Goal: Task Accomplishment & Management: Complete application form

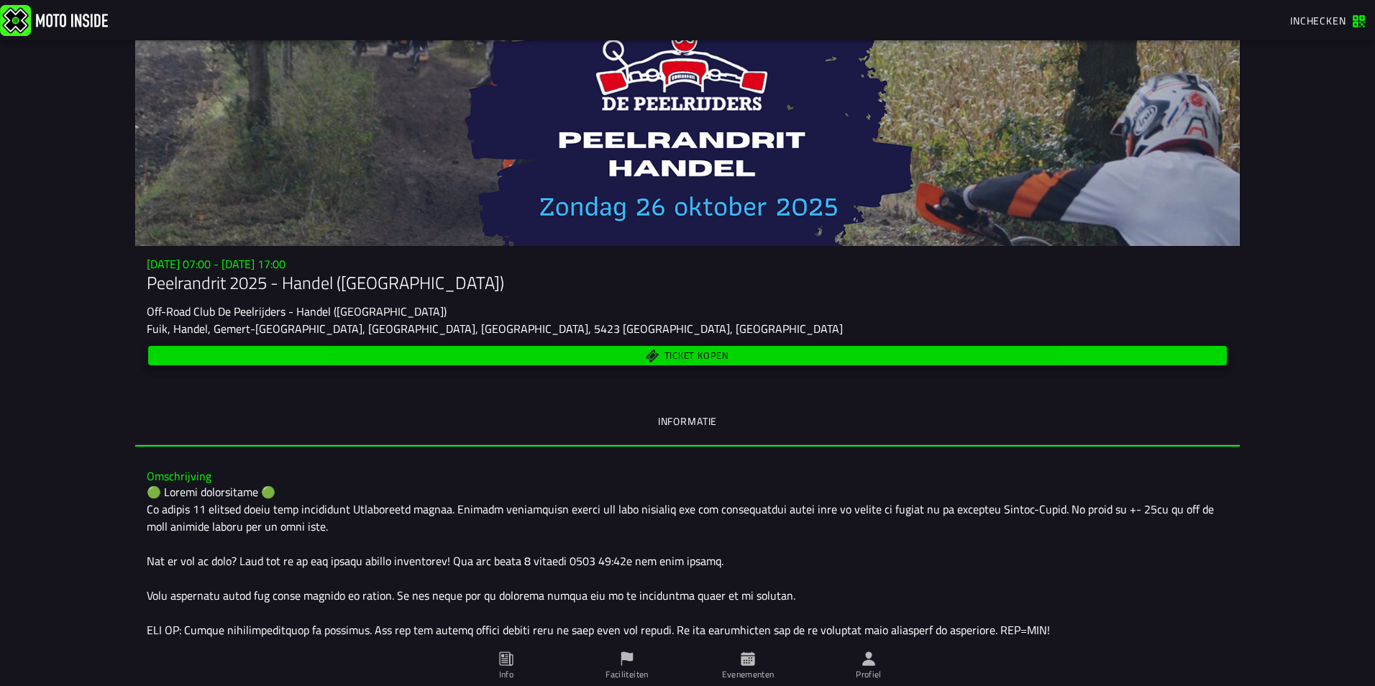
click at [696, 352] on span "Ticket kopen" at bounding box center [697, 356] width 65 height 9
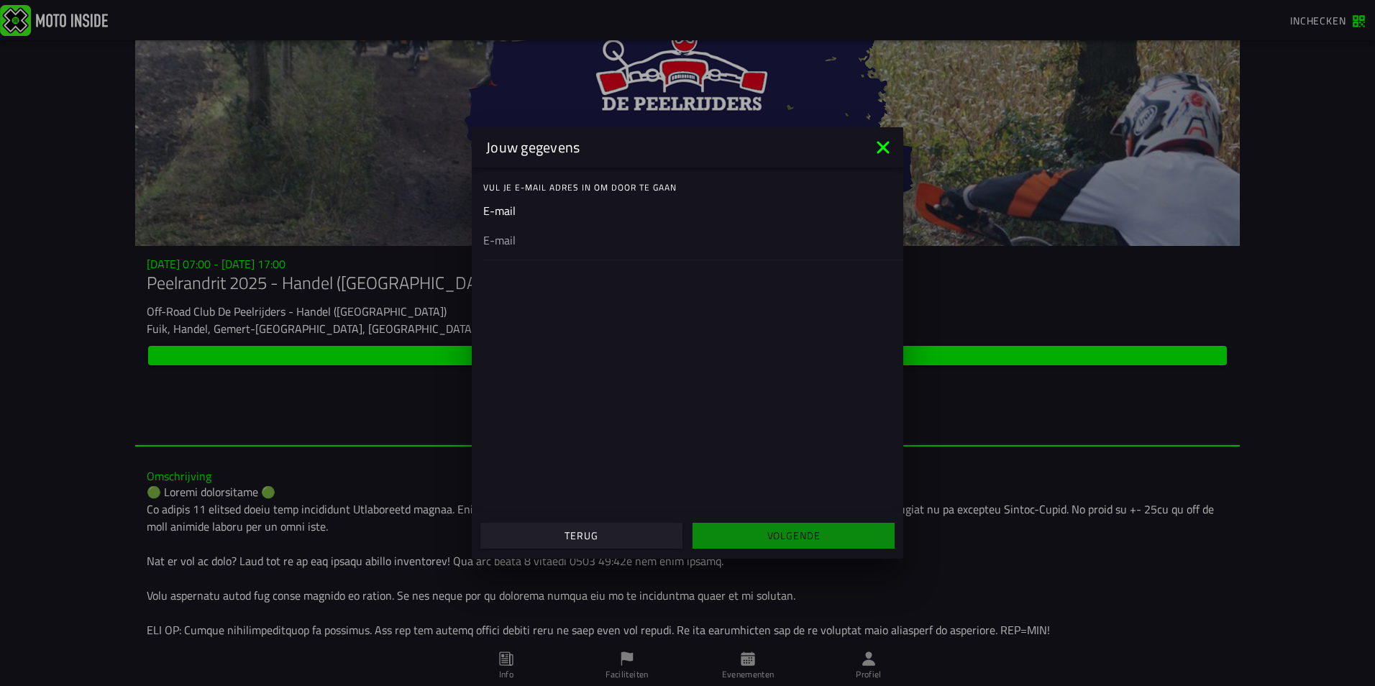
click at [533, 207] on ion-input "E-mail" at bounding box center [687, 231] width 409 height 58
drag, startPoint x: 527, startPoint y: 212, endPoint x: 519, endPoint y: 215, distance: 8.4
click at [527, 214] on ion-input "E-mail" at bounding box center [687, 231] width 409 height 58
click at [496, 216] on ion-input "E-mail" at bounding box center [687, 231] width 409 height 58
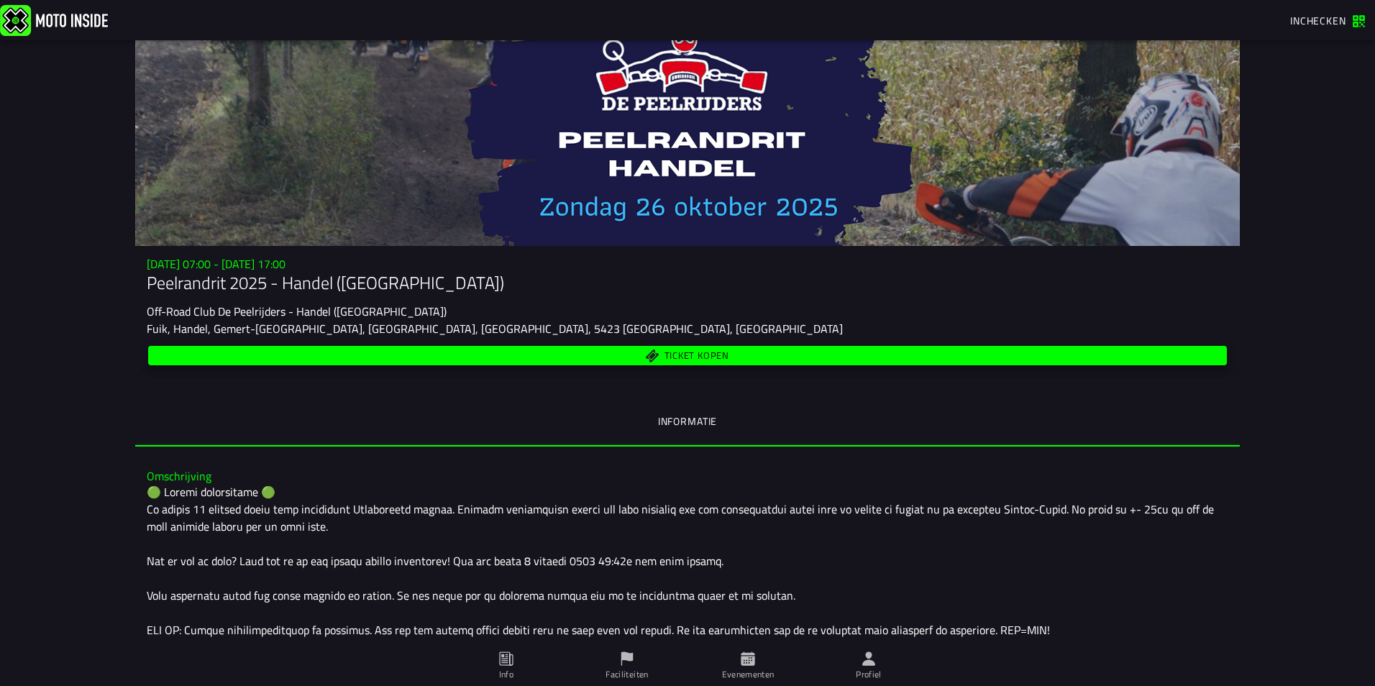
click at [683, 352] on span "Ticket kopen" at bounding box center [697, 356] width 65 height 9
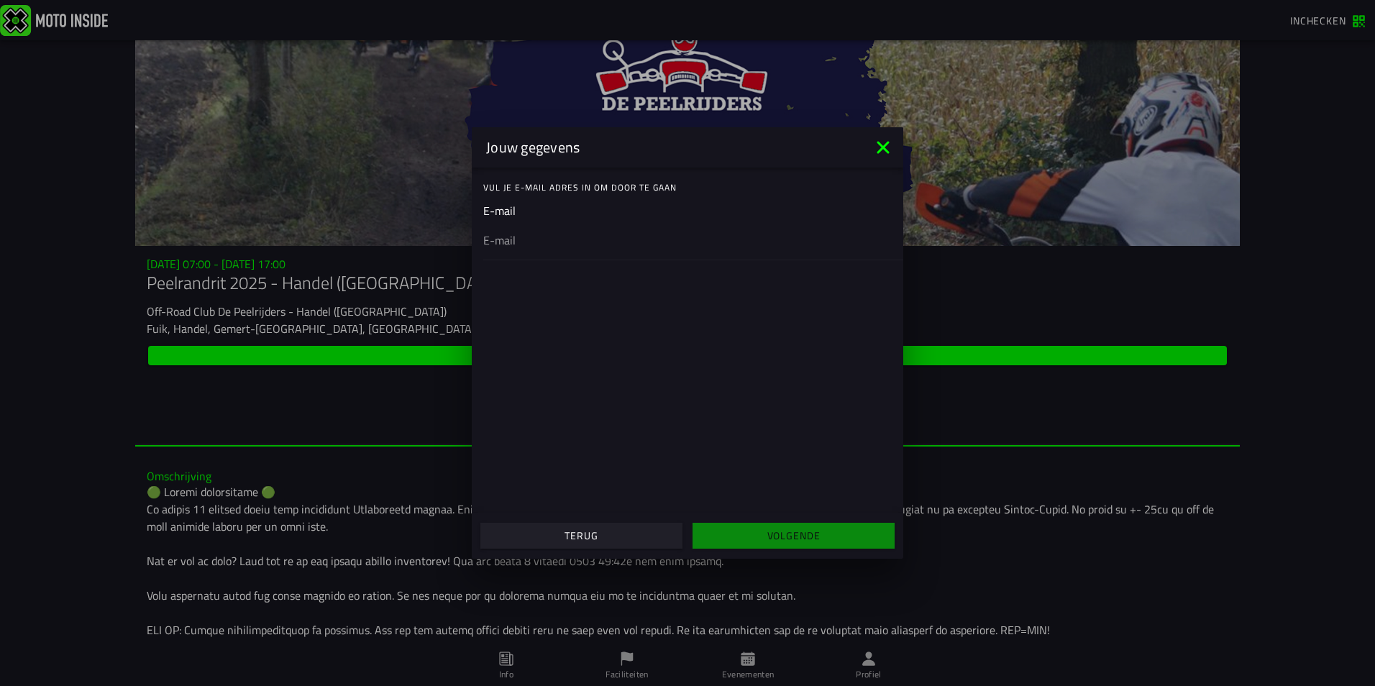
click at [528, 211] on ion-input "E-mail" at bounding box center [687, 231] width 409 height 58
click at [526, 210] on ion-input "E-mail" at bounding box center [687, 231] width 409 height 58
click at [505, 207] on ion-input "E-mail" at bounding box center [687, 231] width 409 height 58
click at [514, 244] on input "email" at bounding box center [687, 240] width 409 height 17
type input "[EMAIL_ADDRESS][DOMAIN_NAME]"
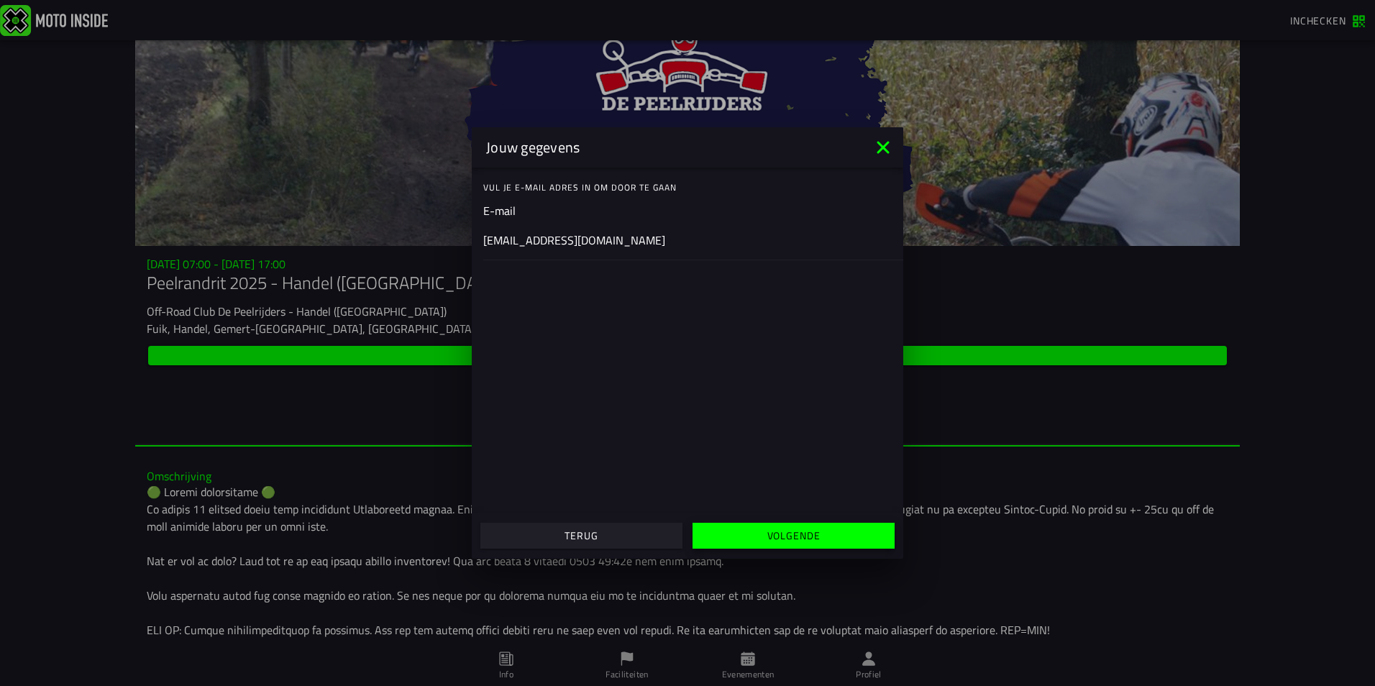
click at [0, 0] on slot "Volgende" at bounding box center [0, 0] width 0 height 0
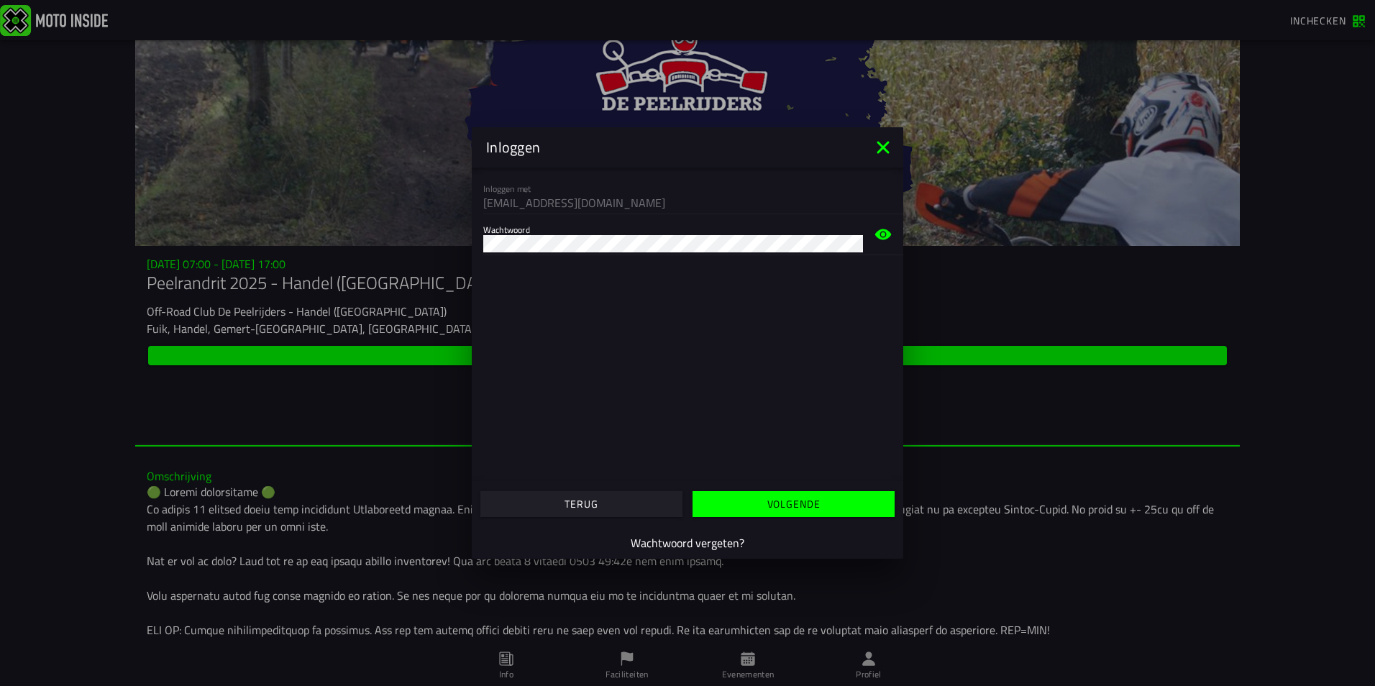
click at [0, 0] on slot "Volgende" at bounding box center [0, 0] width 0 height 0
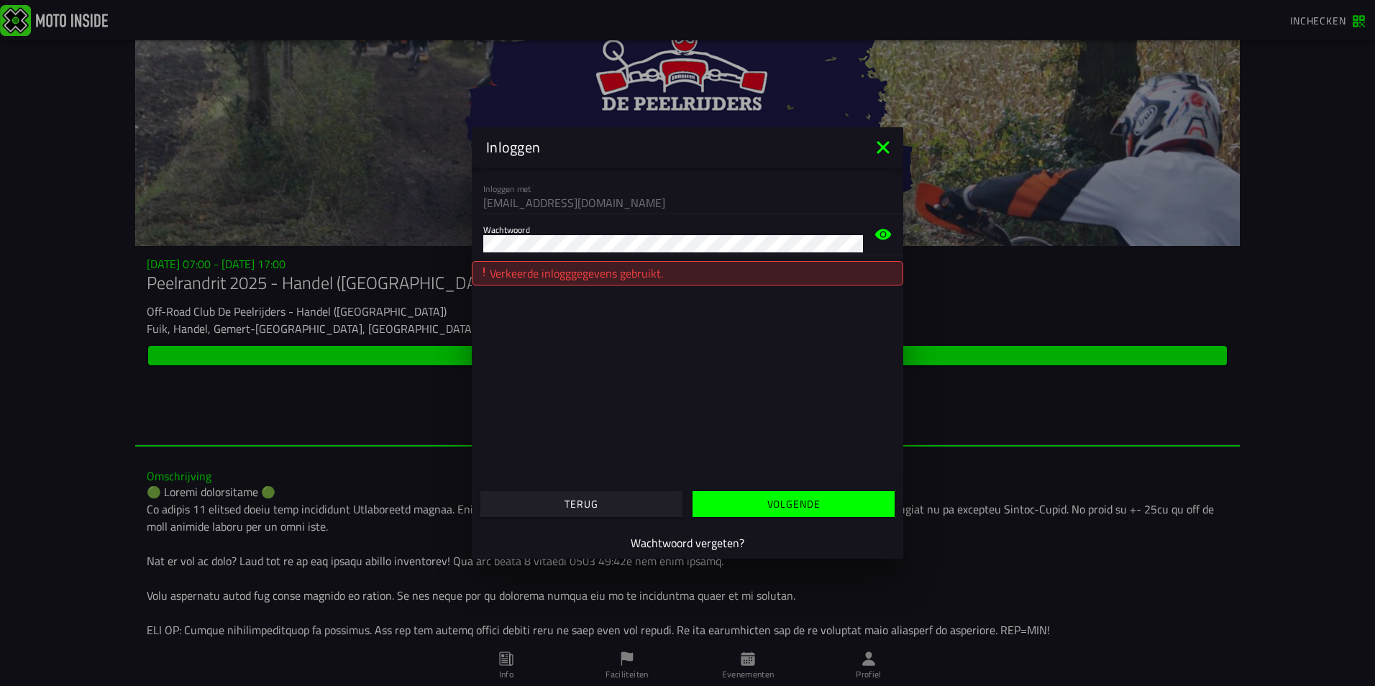
click at [0, 0] on slot "Volgende" at bounding box center [0, 0] width 0 height 0
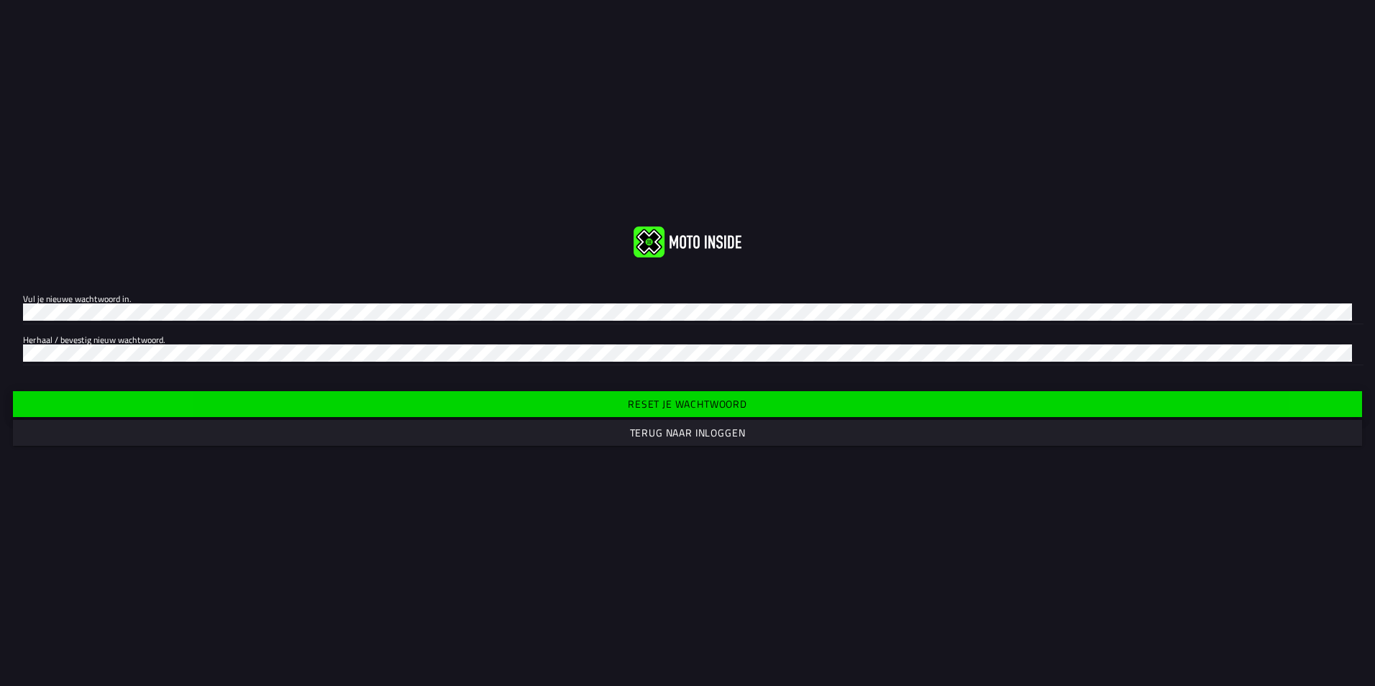
click at [0, 0] on slot "Reset je wachtwoord" at bounding box center [0, 0] width 0 height 0
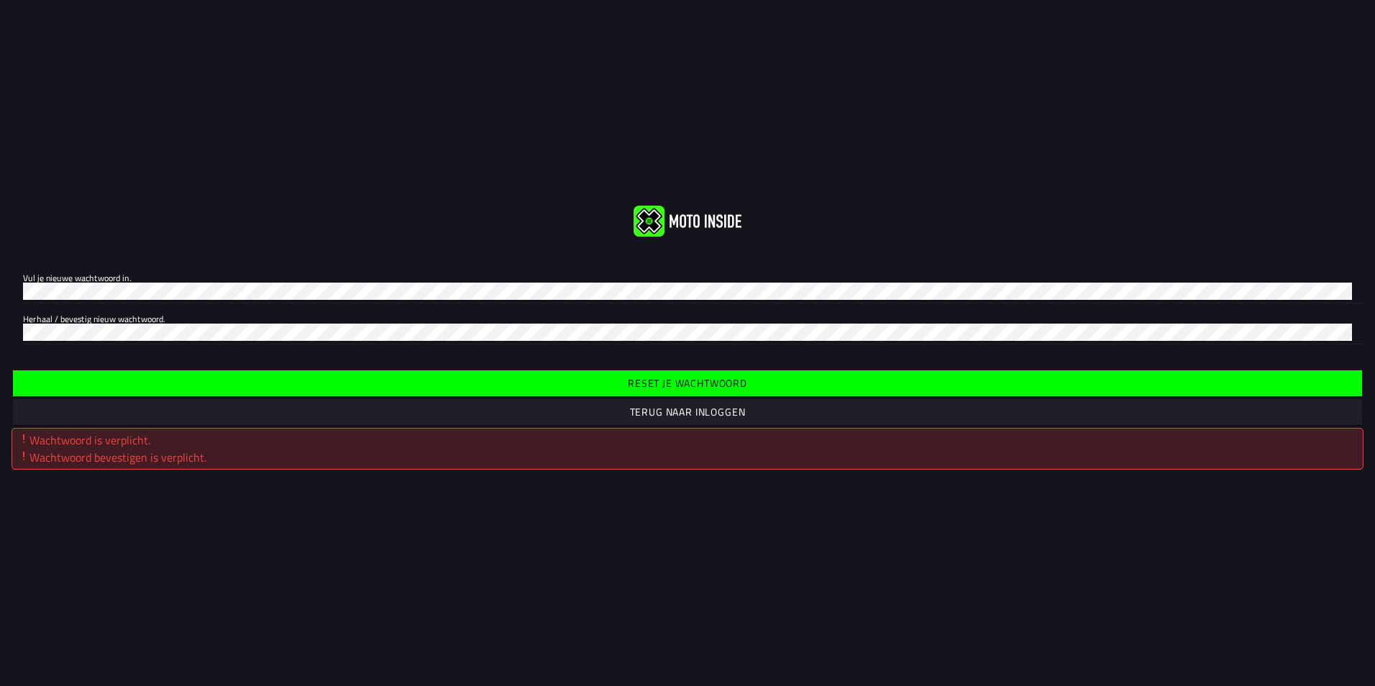
click at [0, 0] on slot "Terug naar inloggen" at bounding box center [0, 0] width 0 height 0
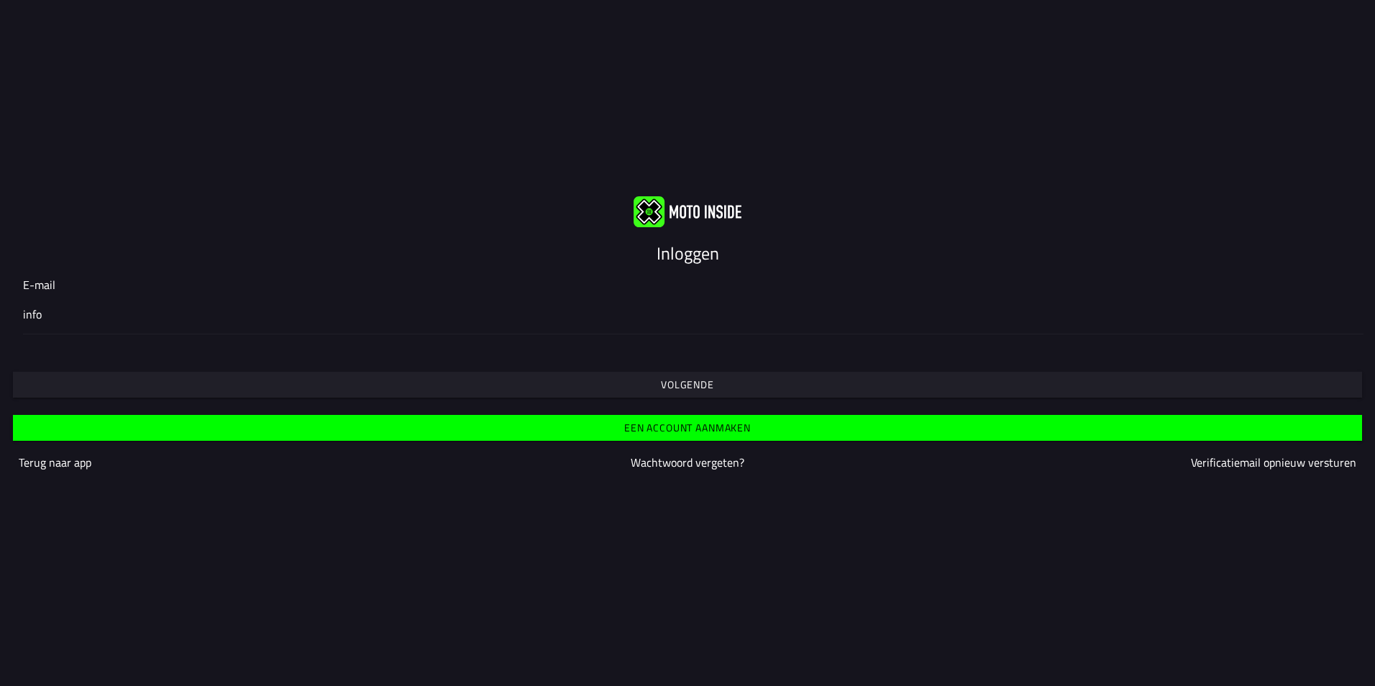
type input "[EMAIL_ADDRESS][DOMAIN_NAME]"
click at [0, 0] on slot "Een account aanmaken" at bounding box center [0, 0] width 0 height 0
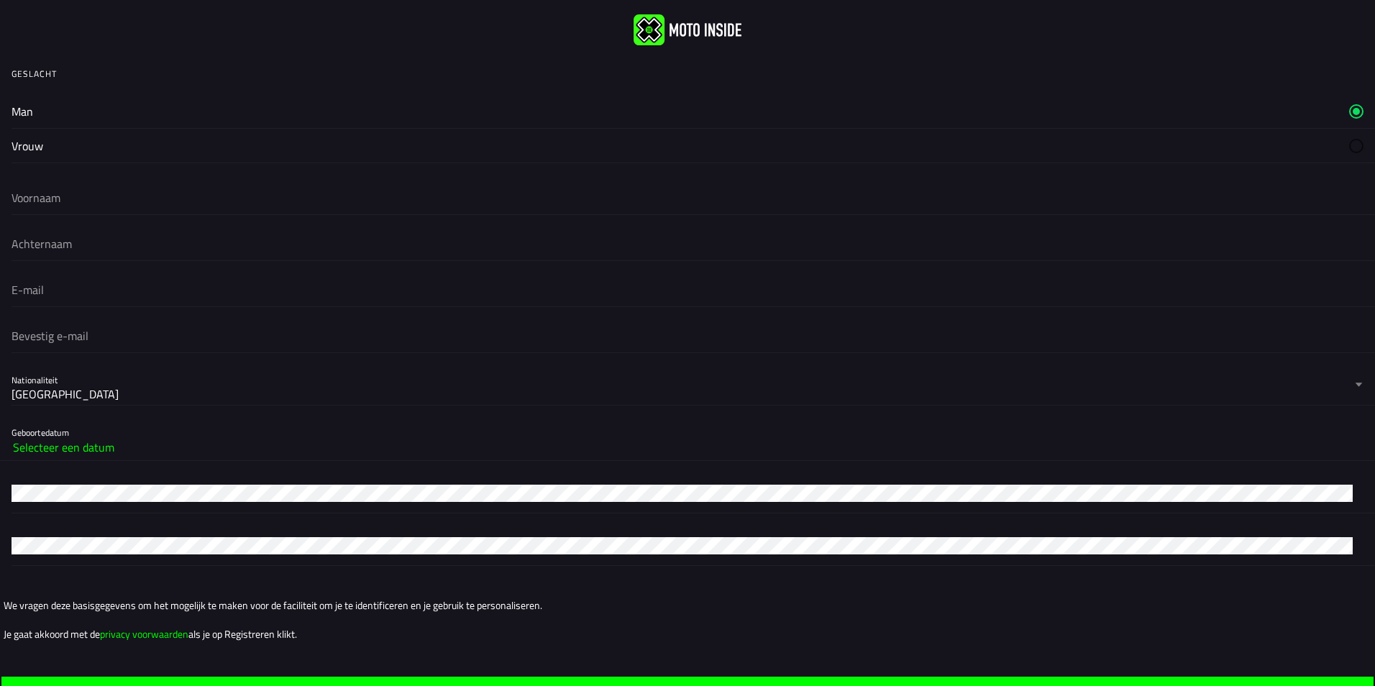
click at [58, 111] on label "Man" at bounding box center [688, 111] width 1352 height 34
drag, startPoint x: 51, startPoint y: 109, endPoint x: 63, endPoint y: 111, distance: 11.7
click at [53, 108] on label "Man" at bounding box center [688, 111] width 1352 height 34
click at [0, 0] on slot "Man" at bounding box center [0, 0] width 0 height 0
click at [67, 112] on label "Man" at bounding box center [688, 111] width 1352 height 34
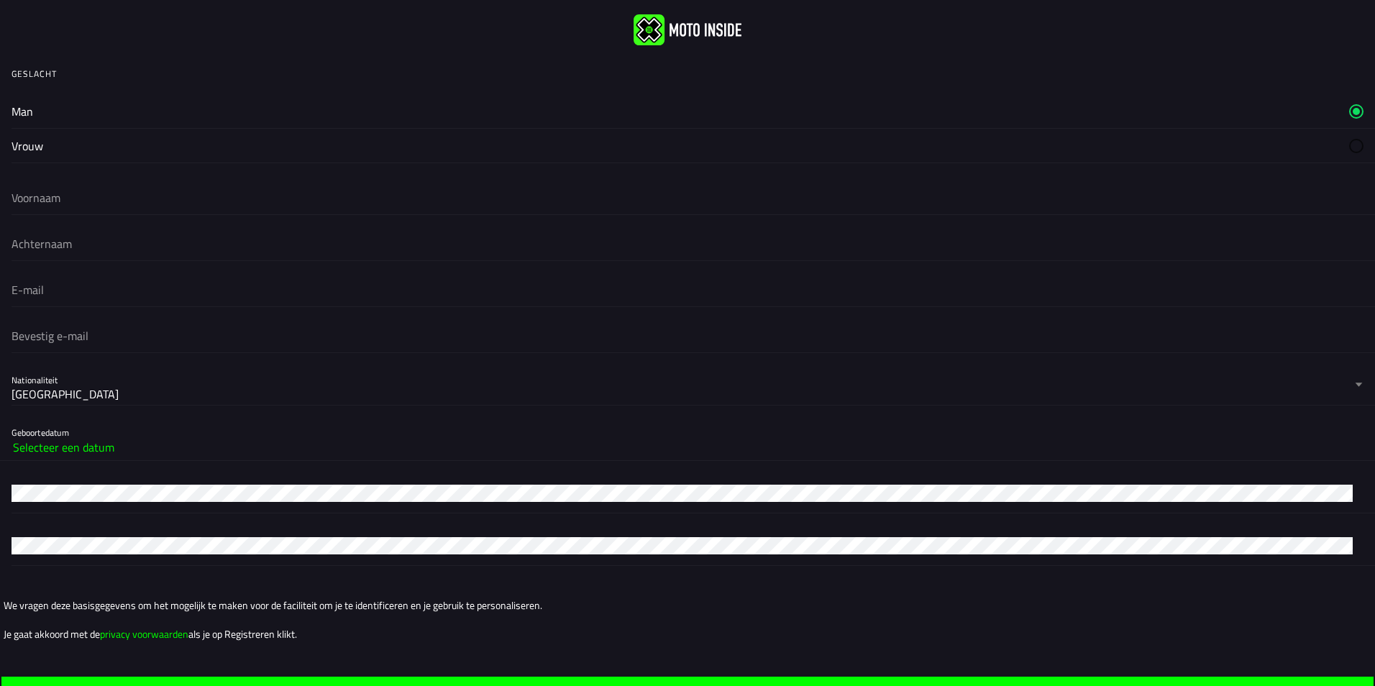
drag, startPoint x: 80, startPoint y: 197, endPoint x: 91, endPoint y: 200, distance: 11.9
click at [81, 199] on input "text" at bounding box center [688, 198] width 1352 height 32
click at [33, 107] on div "Man" at bounding box center [23, 111] width 22 height 17
click at [53, 206] on input "text" at bounding box center [688, 198] width 1352 height 32
type input "[PERSON_NAME]"
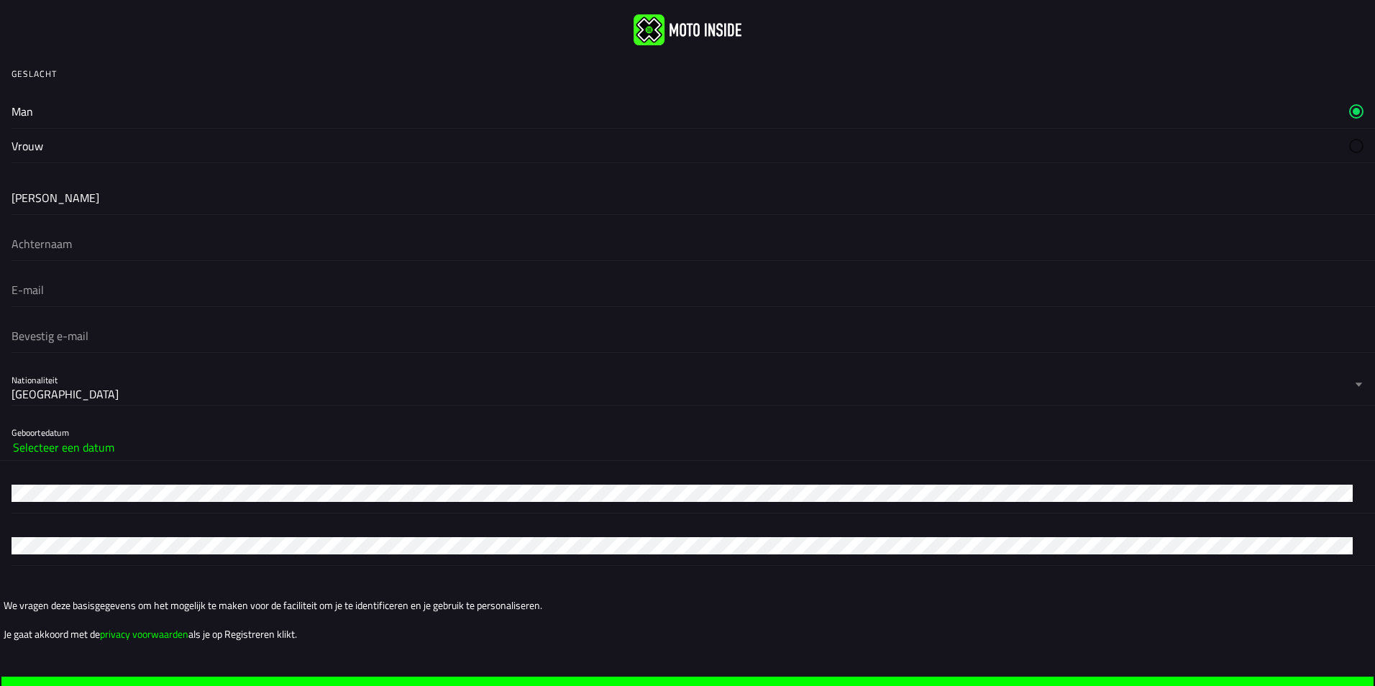
drag, startPoint x: 90, startPoint y: 245, endPoint x: 247, endPoint y: 292, distance: 164.3
click at [92, 245] on input "text" at bounding box center [688, 244] width 1352 height 32
type input "Zutven"
click at [68, 293] on input "email" at bounding box center [688, 290] width 1352 height 32
type input "[EMAIL_ADDRESS][DOMAIN_NAME]"
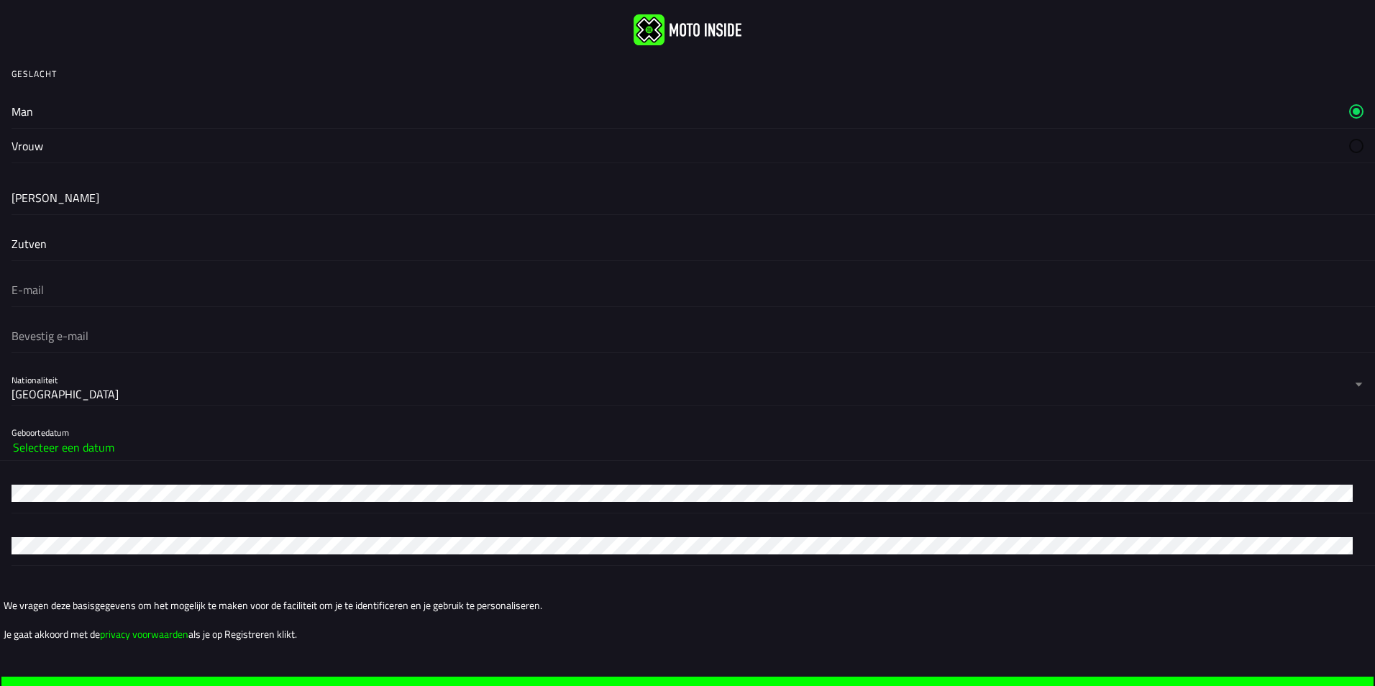
type input "[EMAIL_ADDRESS][DOMAIN_NAME]"
click at [0, 0] on slot "Selecteer een datum" at bounding box center [0, 0] width 0 height 0
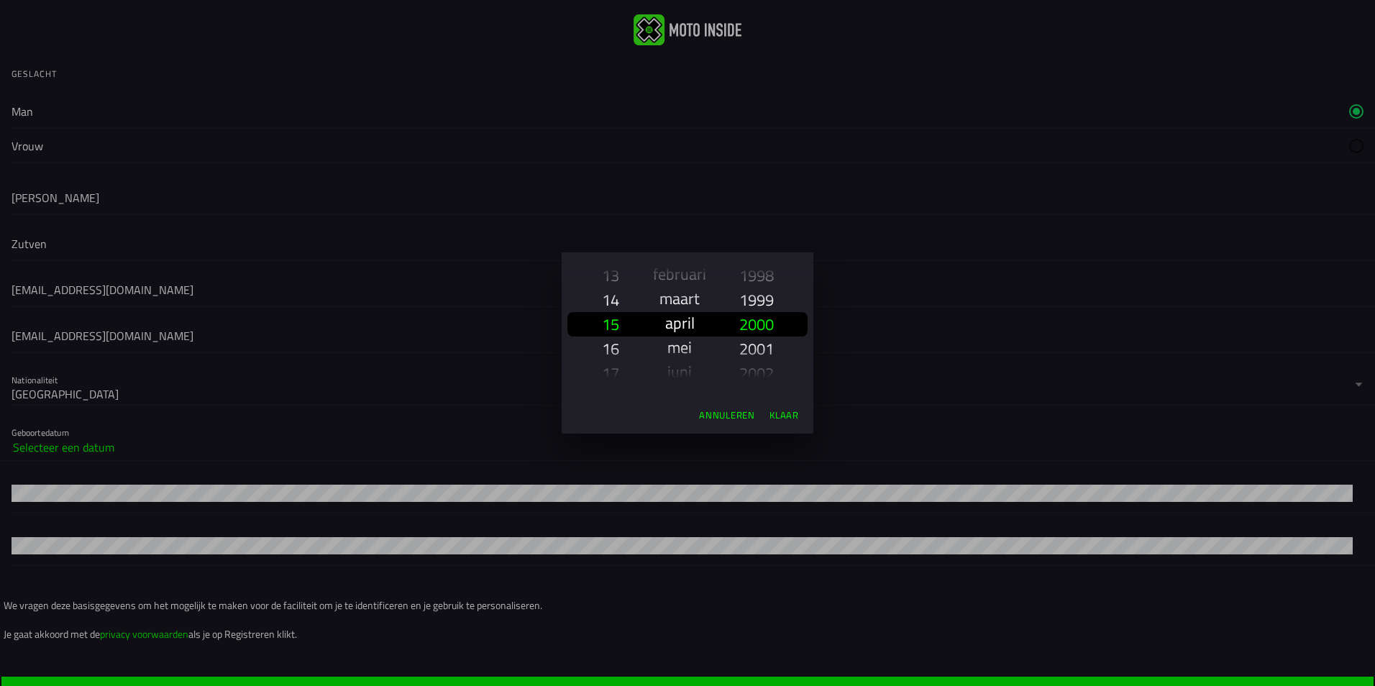
scroll to position [87, 0]
click at [0, 0] on slot "maart" at bounding box center [0, 0] width 0 height 0
drag, startPoint x: 606, startPoint y: 296, endPoint x: 608, endPoint y: 324, distance: 28.1
click at [0, 0] on slot "1 2 3 4 5 6 7 8 9 10 11 12 13 14 15 16 17 18 19 20 21 22 23 24 25 26 27 28 29 30" at bounding box center [0, 0] width 0 height 0
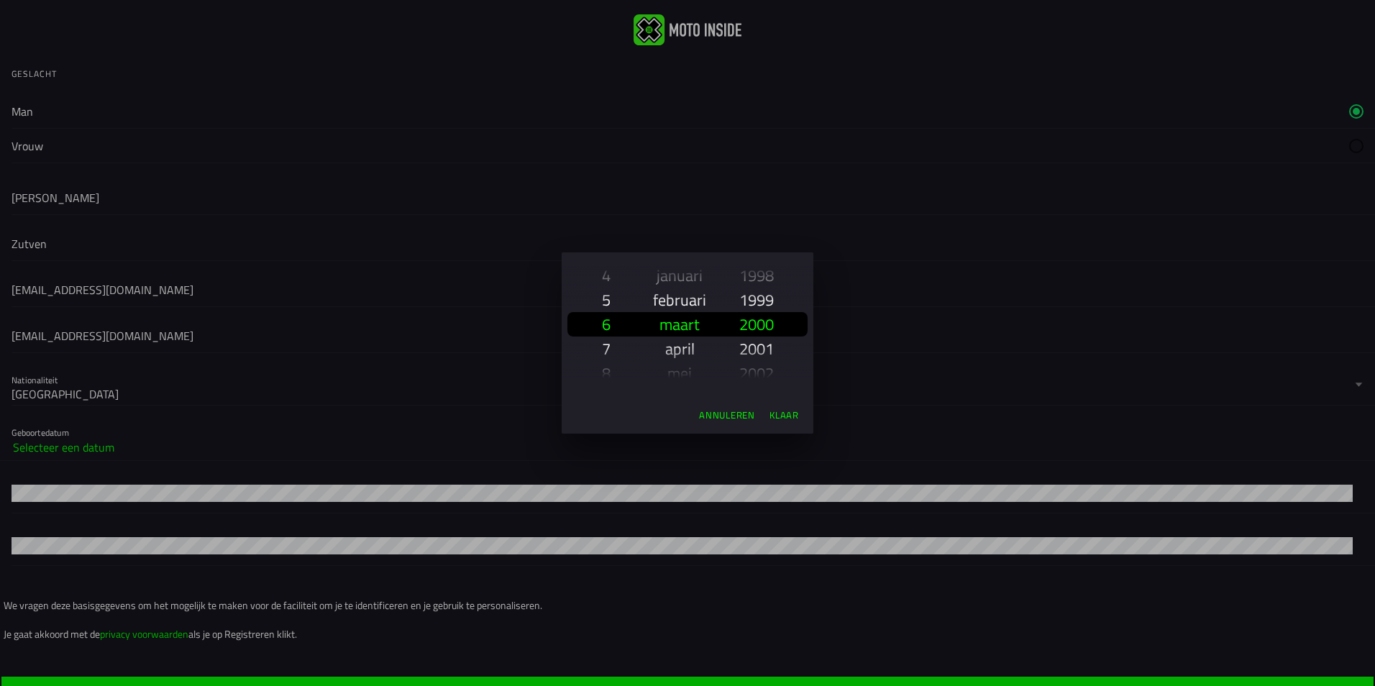
drag, startPoint x: 608, startPoint y: 324, endPoint x: 588, endPoint y: 198, distance: 127.5
click at [587, 198] on ion-backdrop at bounding box center [687, 343] width 1375 height 686
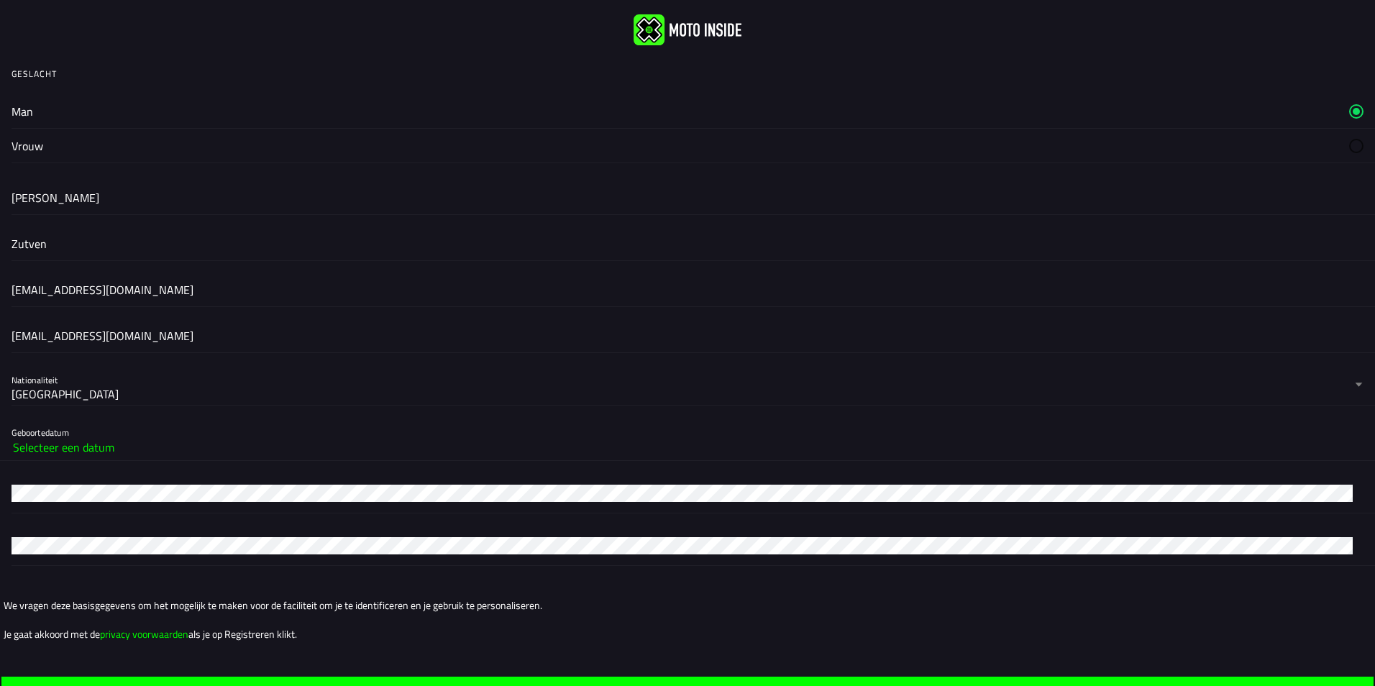
click at [0, 0] on slot "Selecteer een datum" at bounding box center [0, 0] width 0 height 0
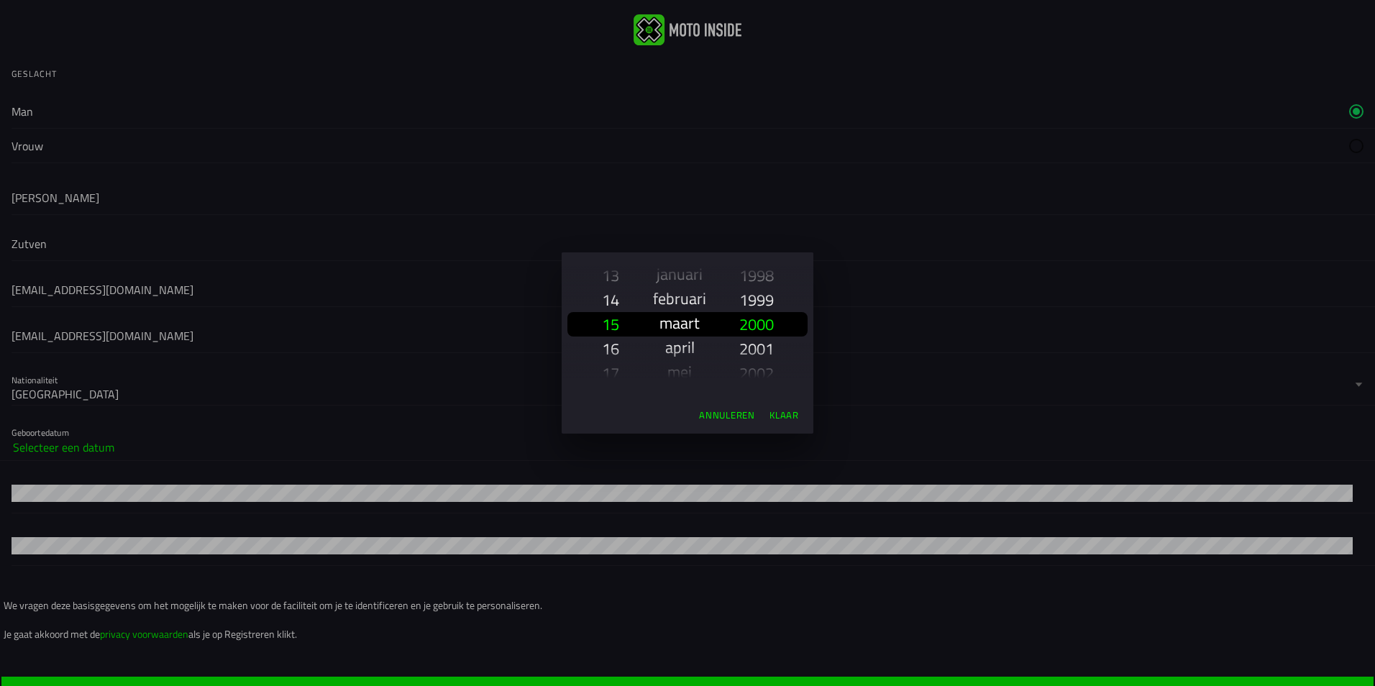
scroll to position [63, 0]
click at [0, 0] on slot "maart" at bounding box center [0, 0] width 0 height 0
click at [0, 0] on slot "1960" at bounding box center [0, 0] width 0 height 0
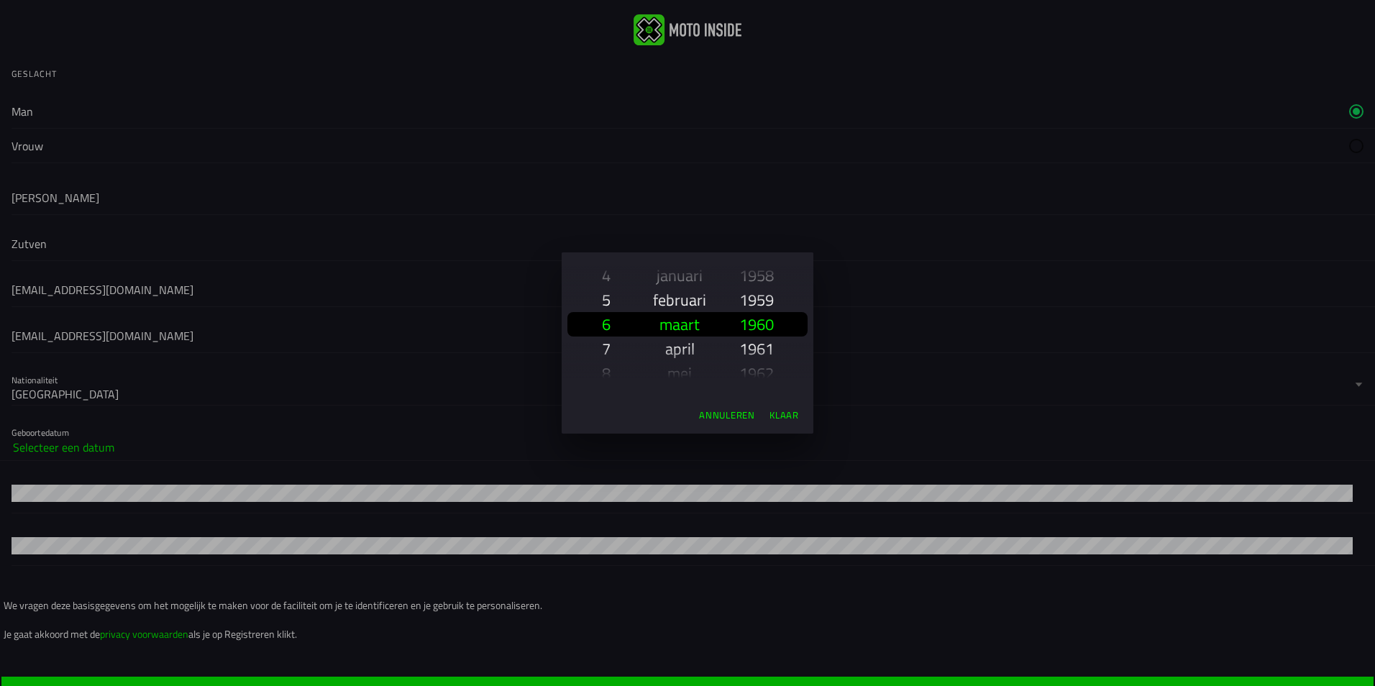
click at [0, 0] on slot "5" at bounding box center [0, 0] width 0 height 0
click at [0, 0] on slot "Klaar" at bounding box center [0, 0] width 0 height 0
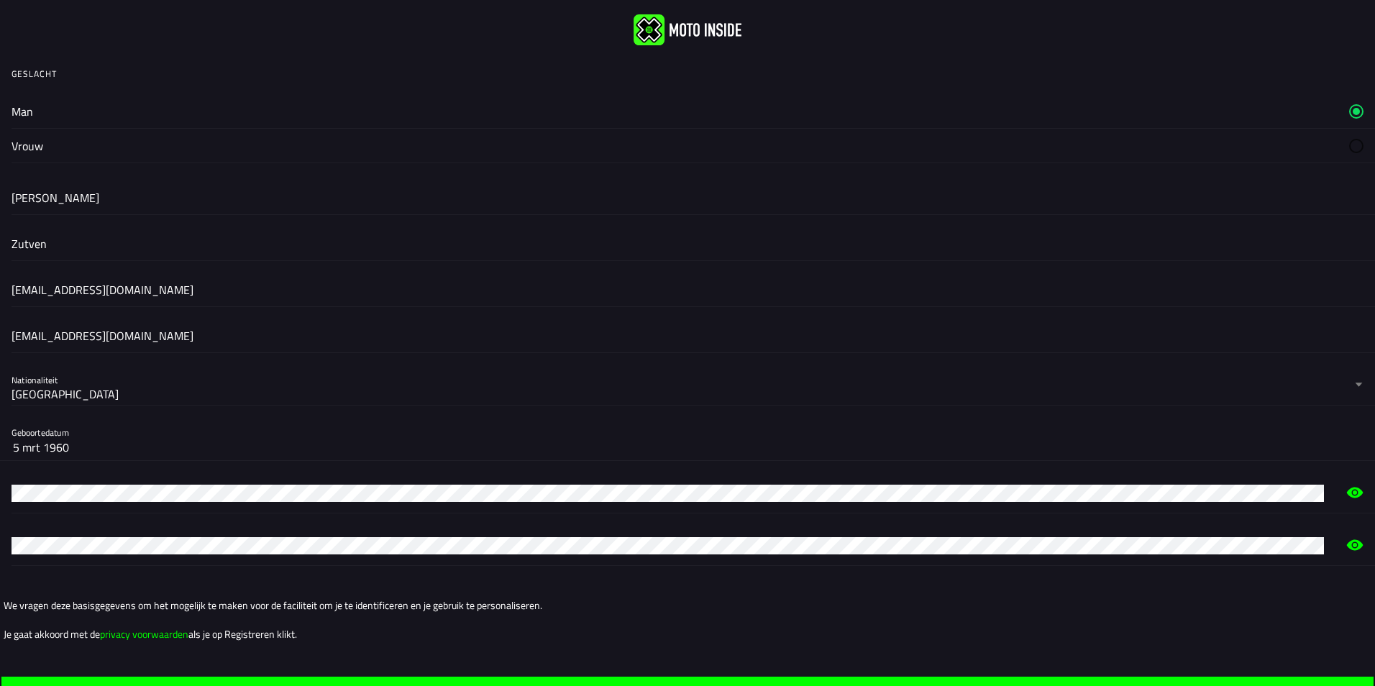
click at [0, 0] on slot "privacy voorwaarden" at bounding box center [0, 0] width 0 height 0
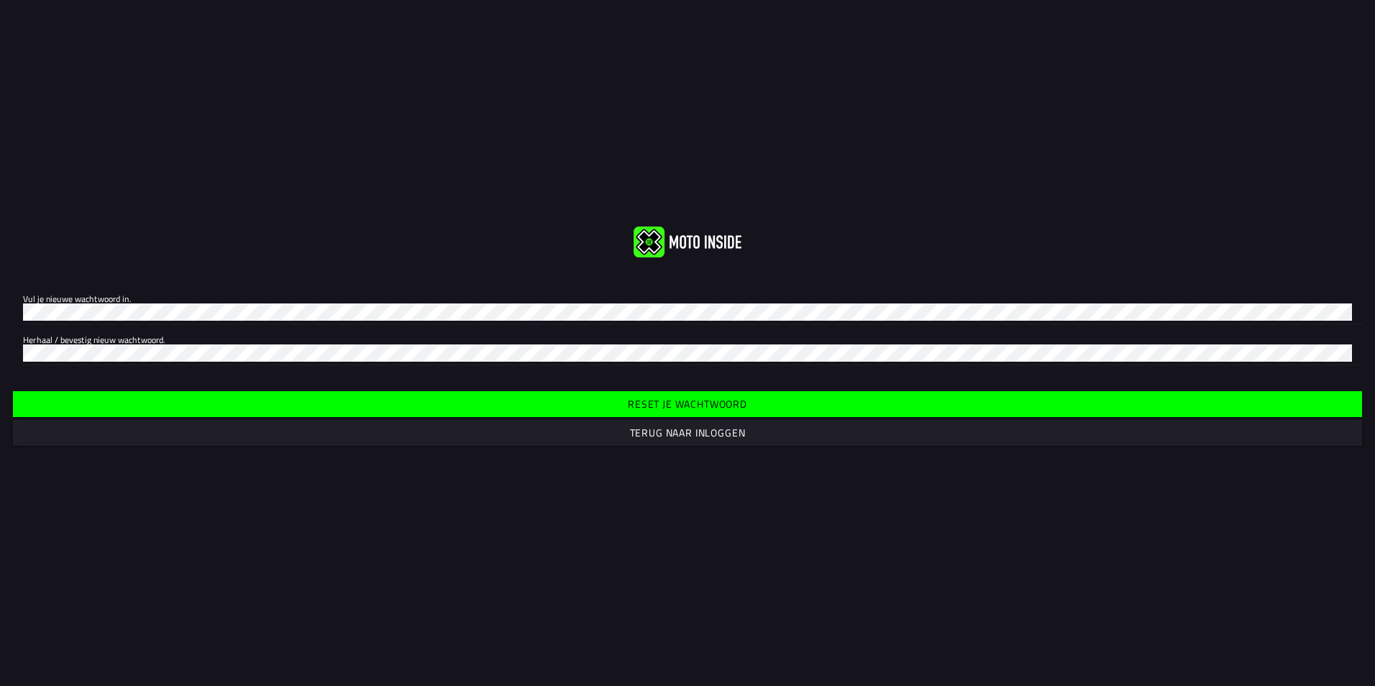
click at [0, 0] on slot "Reset je wachtwoord" at bounding box center [0, 0] width 0 height 0
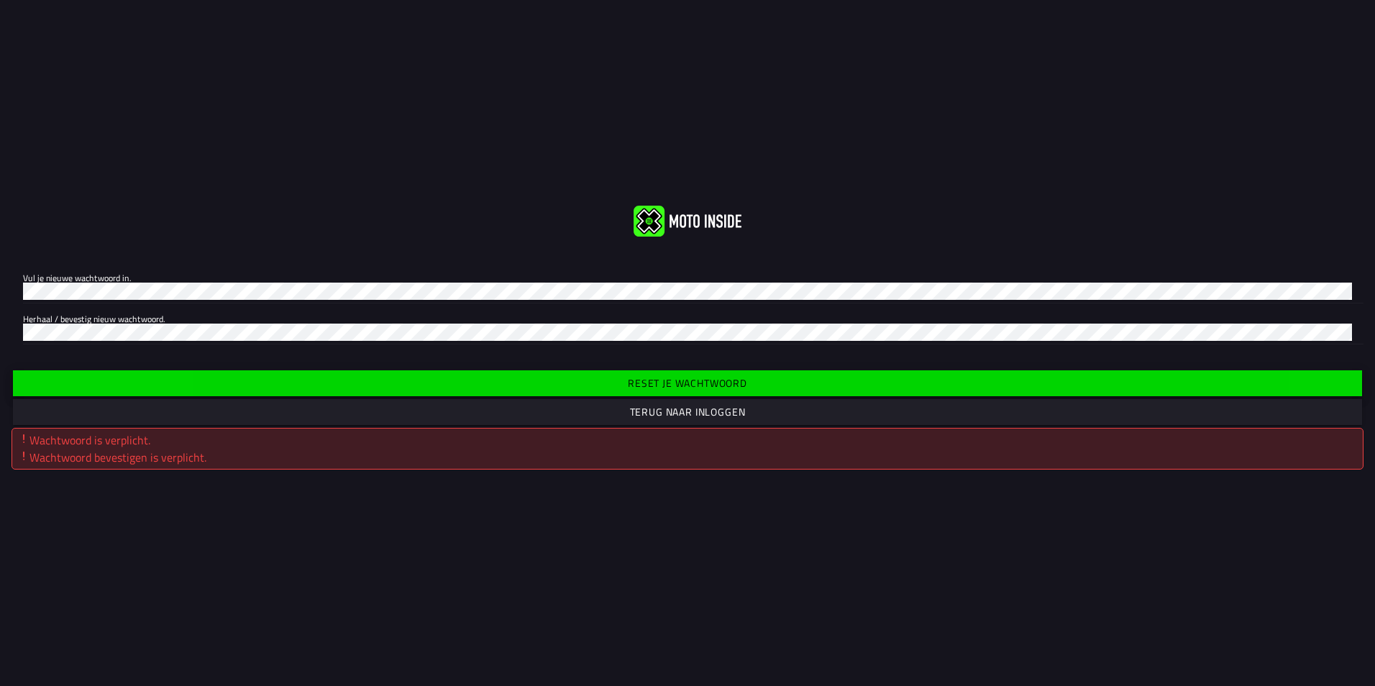
click at [670, 374] on button "Reset je wachtwoord" at bounding box center [687, 383] width 1349 height 26
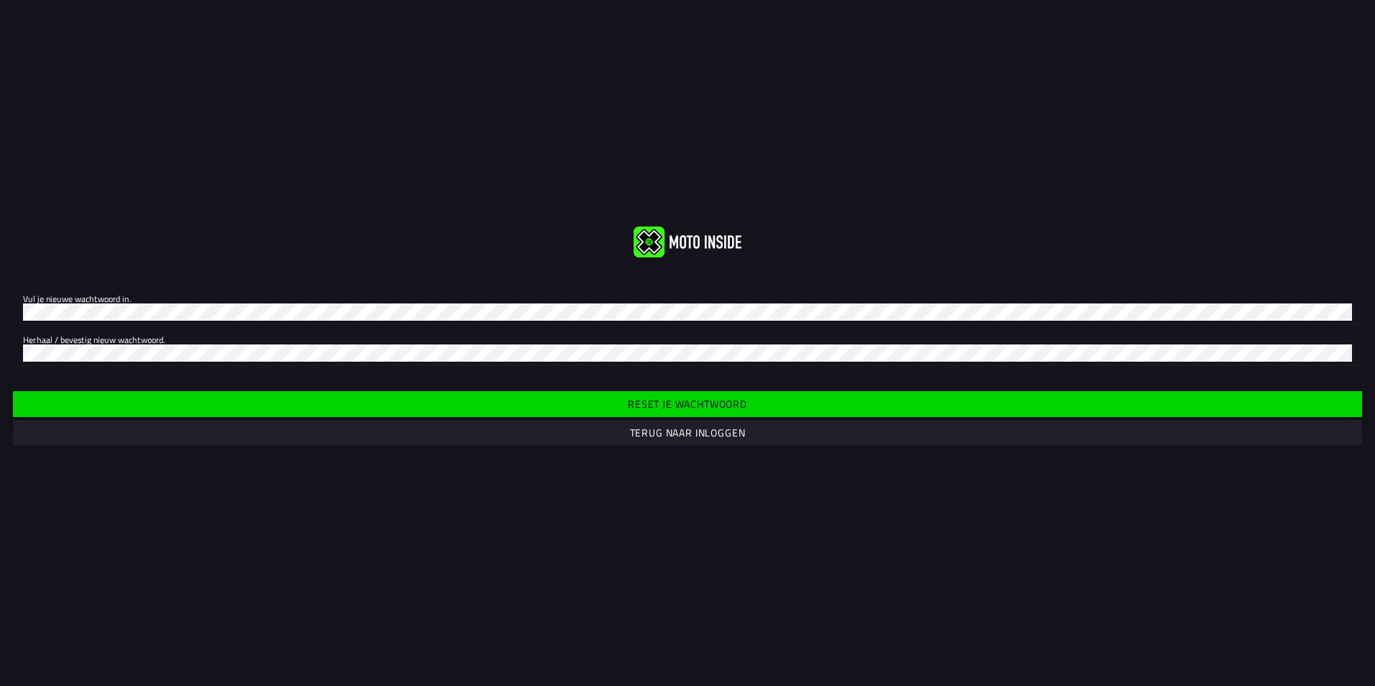
click at [0, 0] on slot "Reset je wachtwoord" at bounding box center [0, 0] width 0 height 0
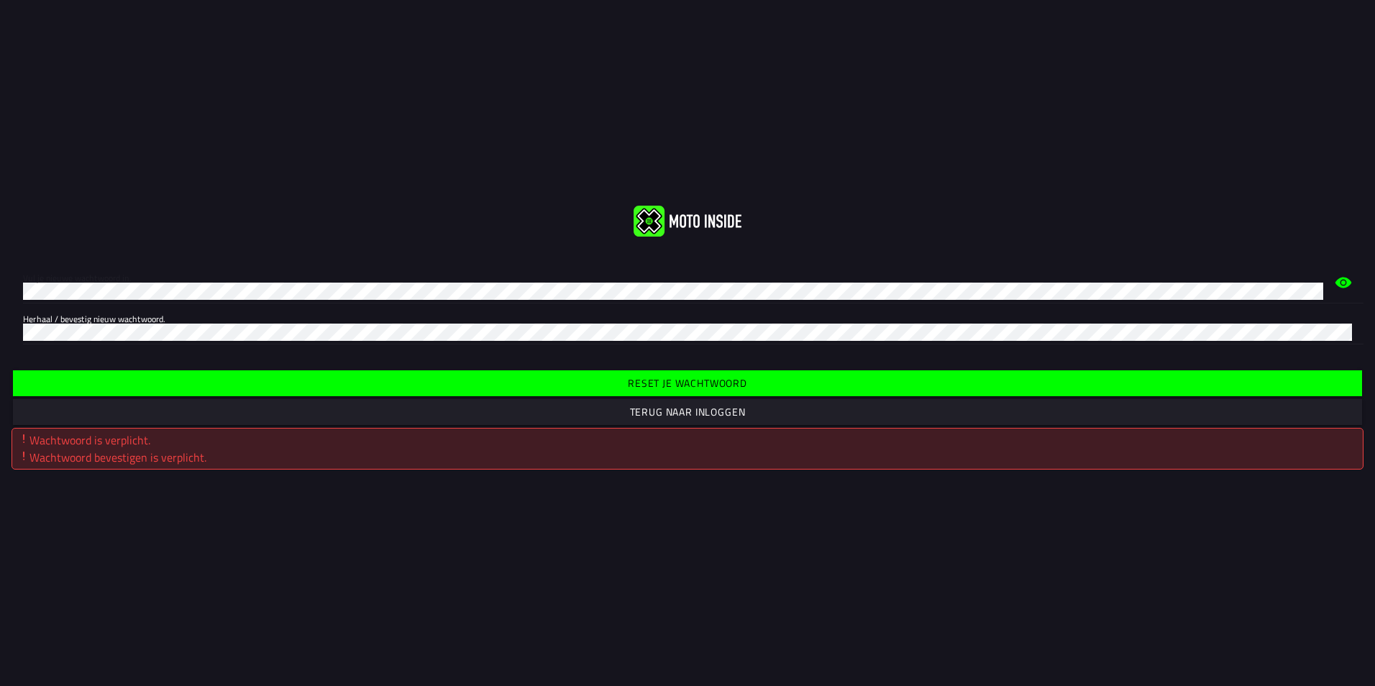
click at [0, 0] on slot "Reset je wachtwoord" at bounding box center [0, 0] width 0 height 0
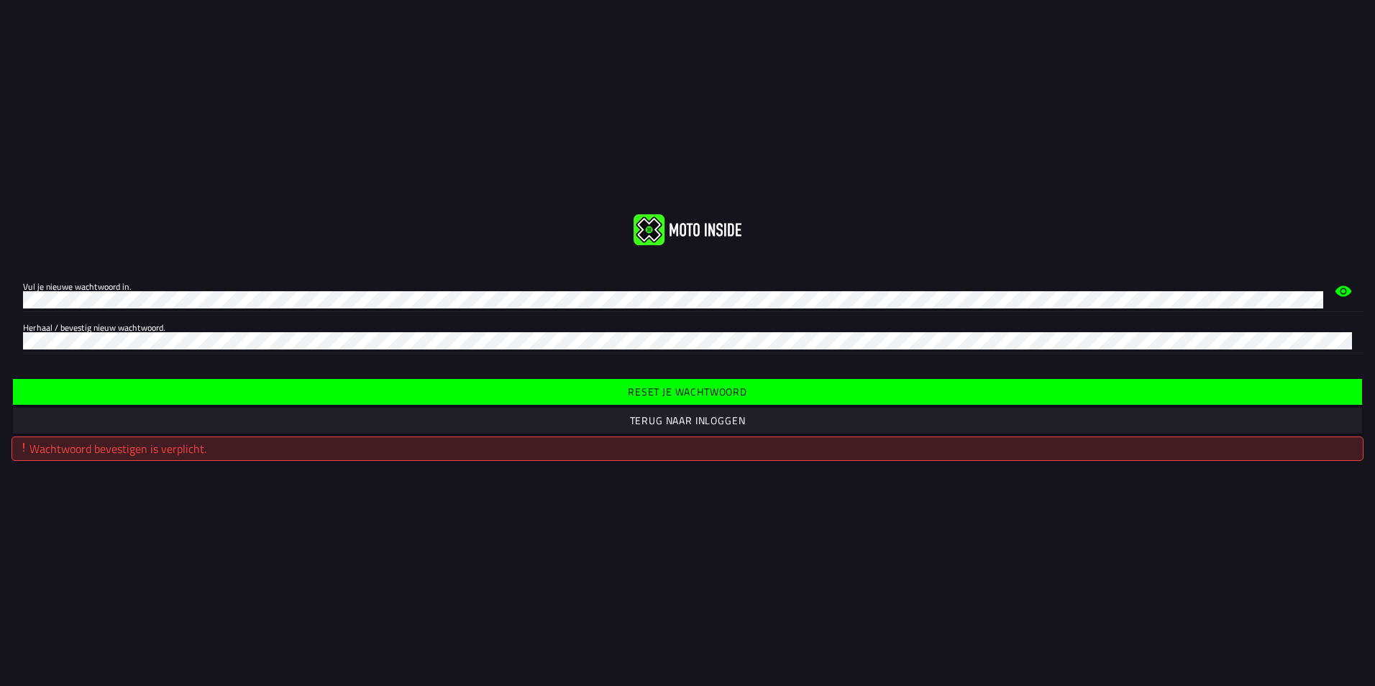
click at [0, 0] on slot "Terug naar inloggen" at bounding box center [0, 0] width 0 height 0
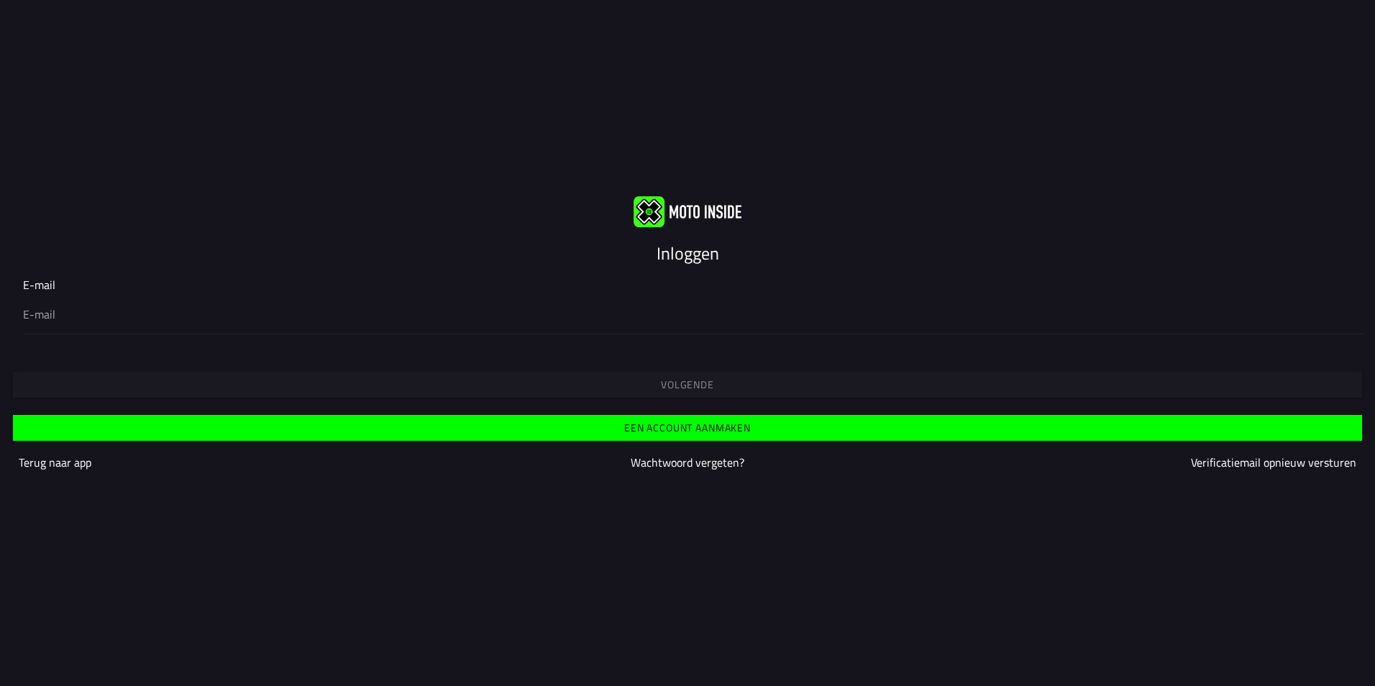
type input "[EMAIL_ADDRESS][DOMAIN_NAME]"
click at [0, 0] on slot "Een account aanmaken" at bounding box center [0, 0] width 0 height 0
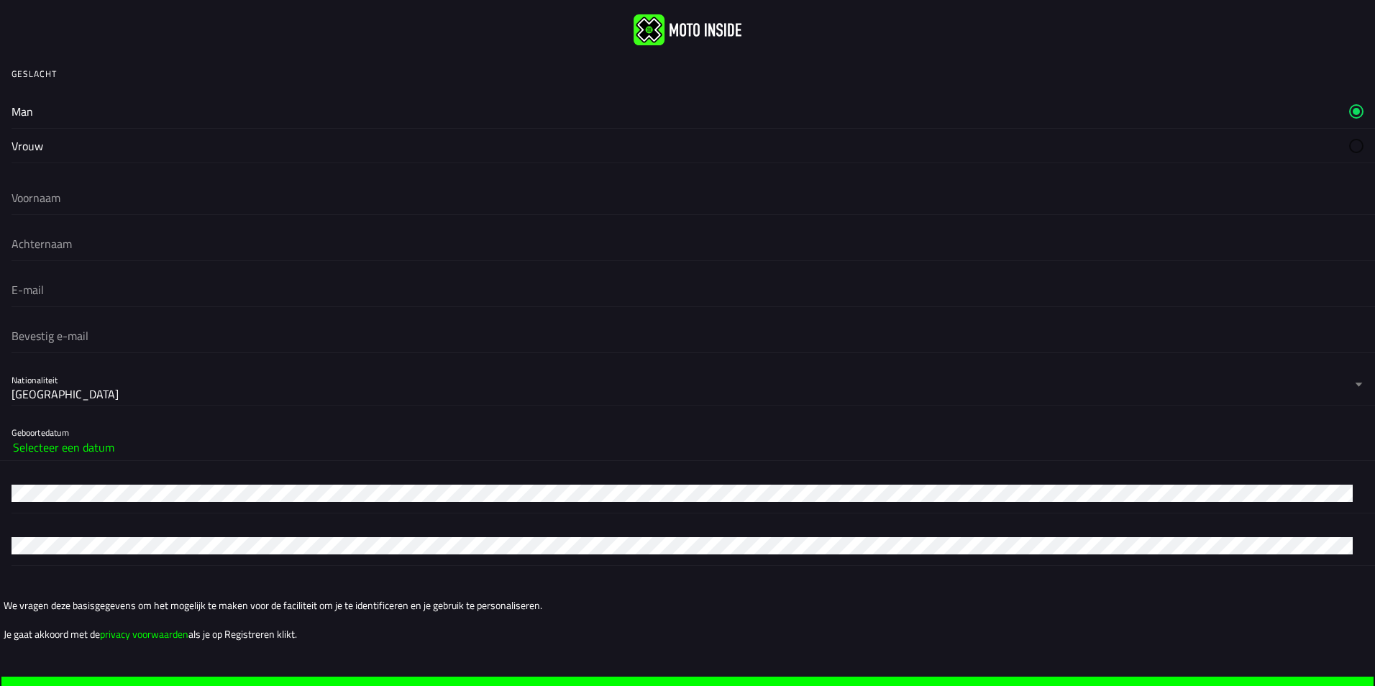
click at [0, 0] on slot "Man" at bounding box center [0, 0] width 0 height 0
click at [68, 203] on input "text" at bounding box center [688, 198] width 1352 height 32
type input "Frans"
click at [106, 247] on input "text" at bounding box center [688, 244] width 1352 height 32
type input "Van Zutven"
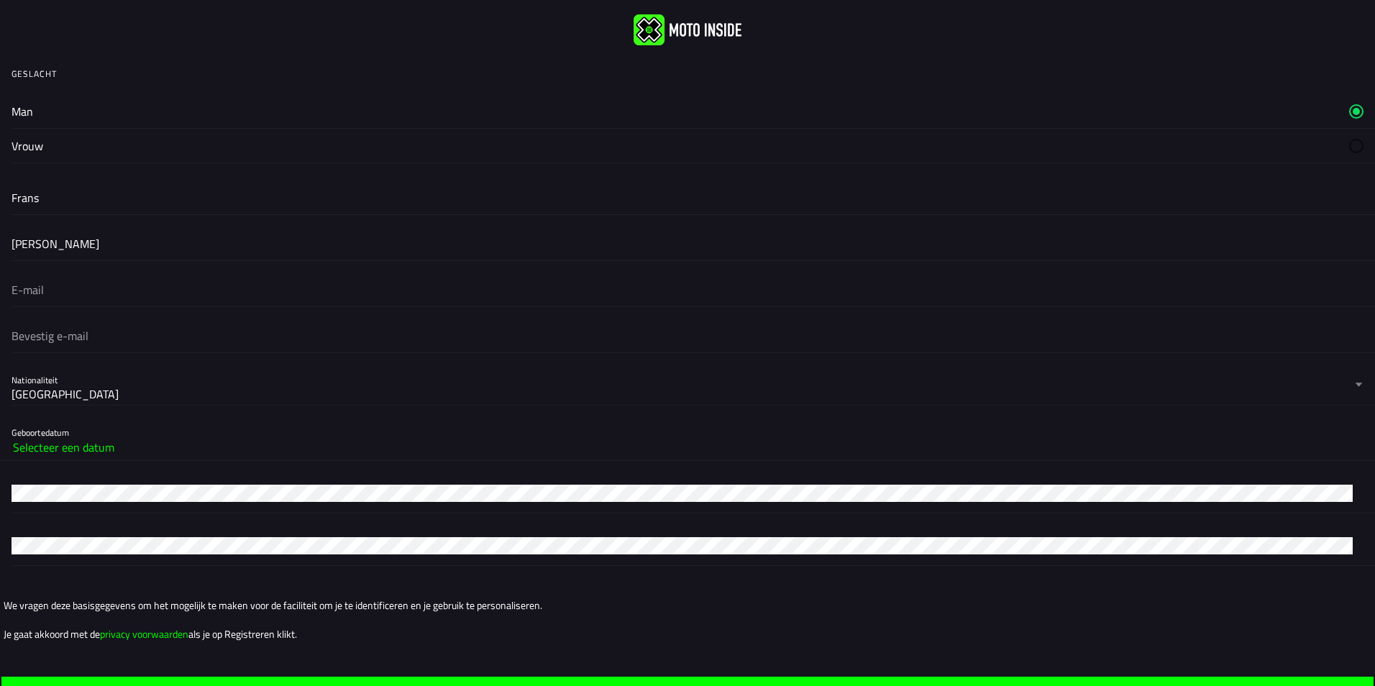
drag, startPoint x: 81, startPoint y: 290, endPoint x: 113, endPoint y: 289, distance: 32.4
click at [85, 290] on input "email" at bounding box center [688, 290] width 1352 height 32
type input "[EMAIL_ADDRESS][DOMAIN_NAME]"
click at [0, 0] on slot "Selecteer een datum" at bounding box center [0, 0] width 0 height 0
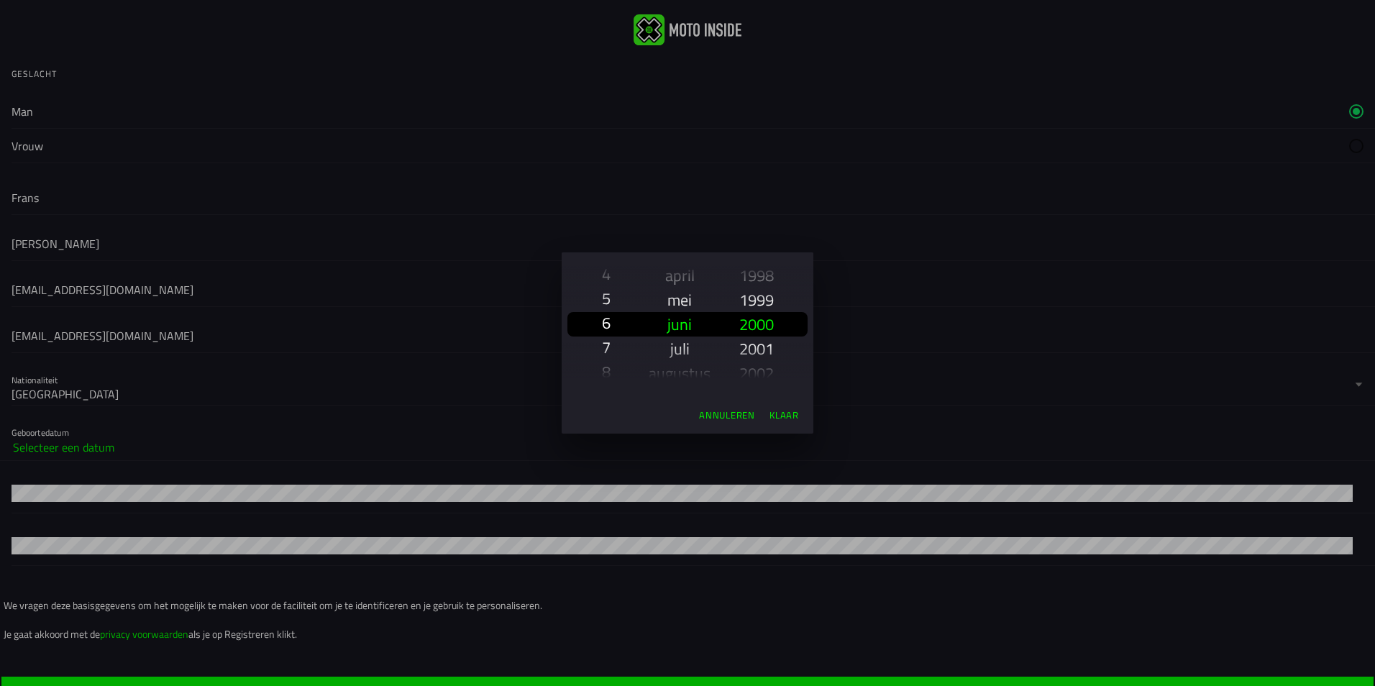
scroll to position [136, 0]
click at [0, 0] on slot "5" at bounding box center [0, 0] width 0 height 0
click at [0, 0] on slot "maart" at bounding box center [0, 0] width 0 height 0
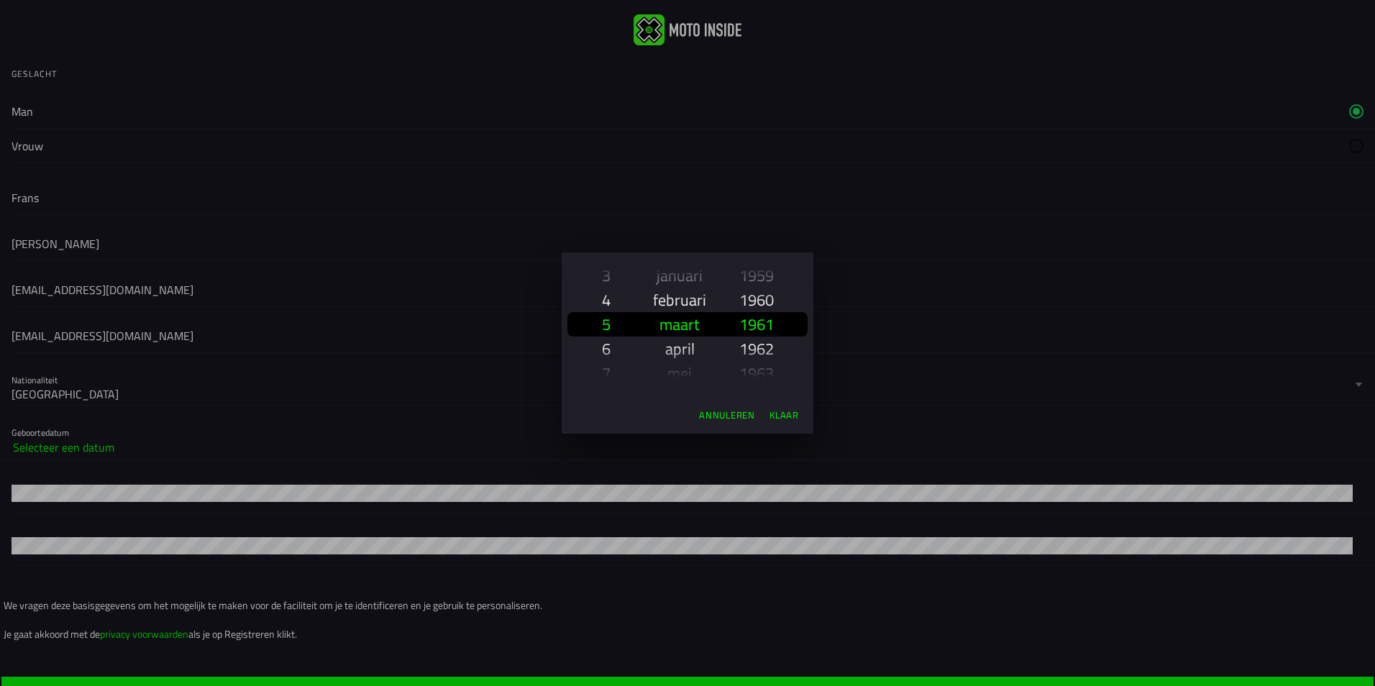
click at [0, 0] on slot "1960" at bounding box center [0, 0] width 0 height 0
click at [0, 0] on slot "Klaar" at bounding box center [0, 0] width 0 height 0
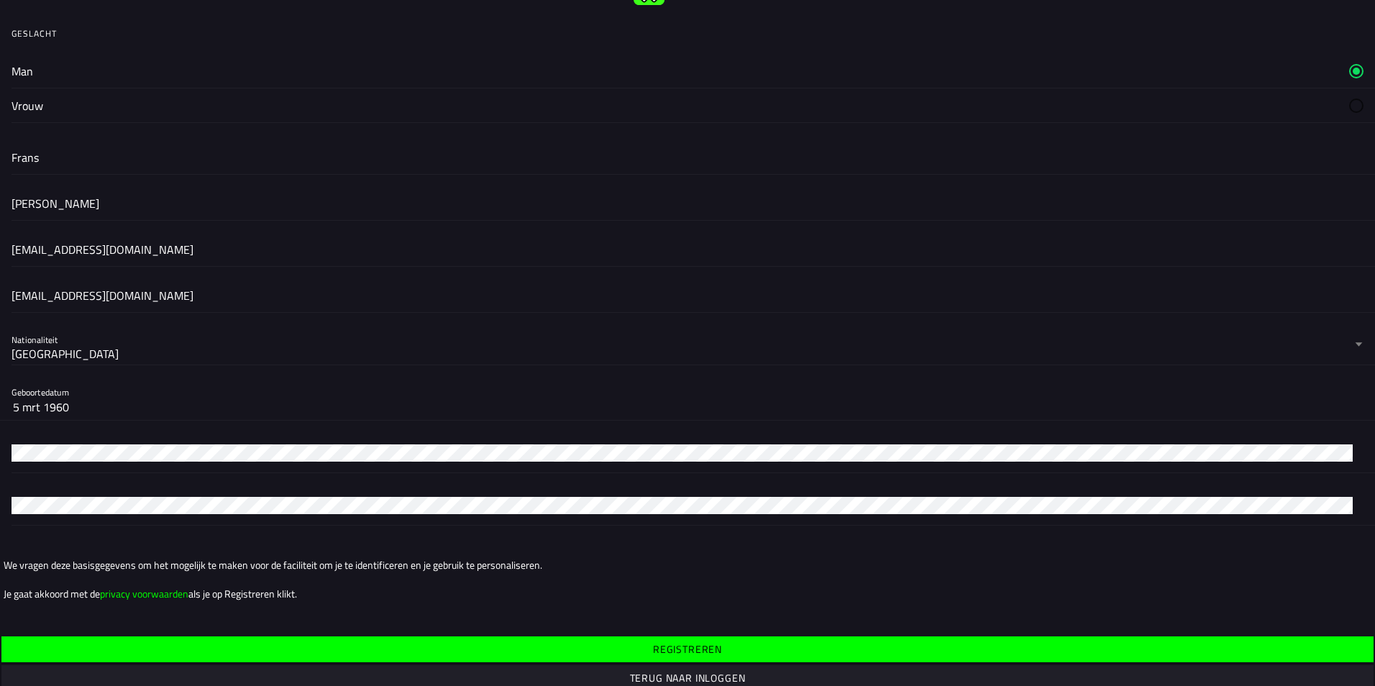
scroll to position [63, 0]
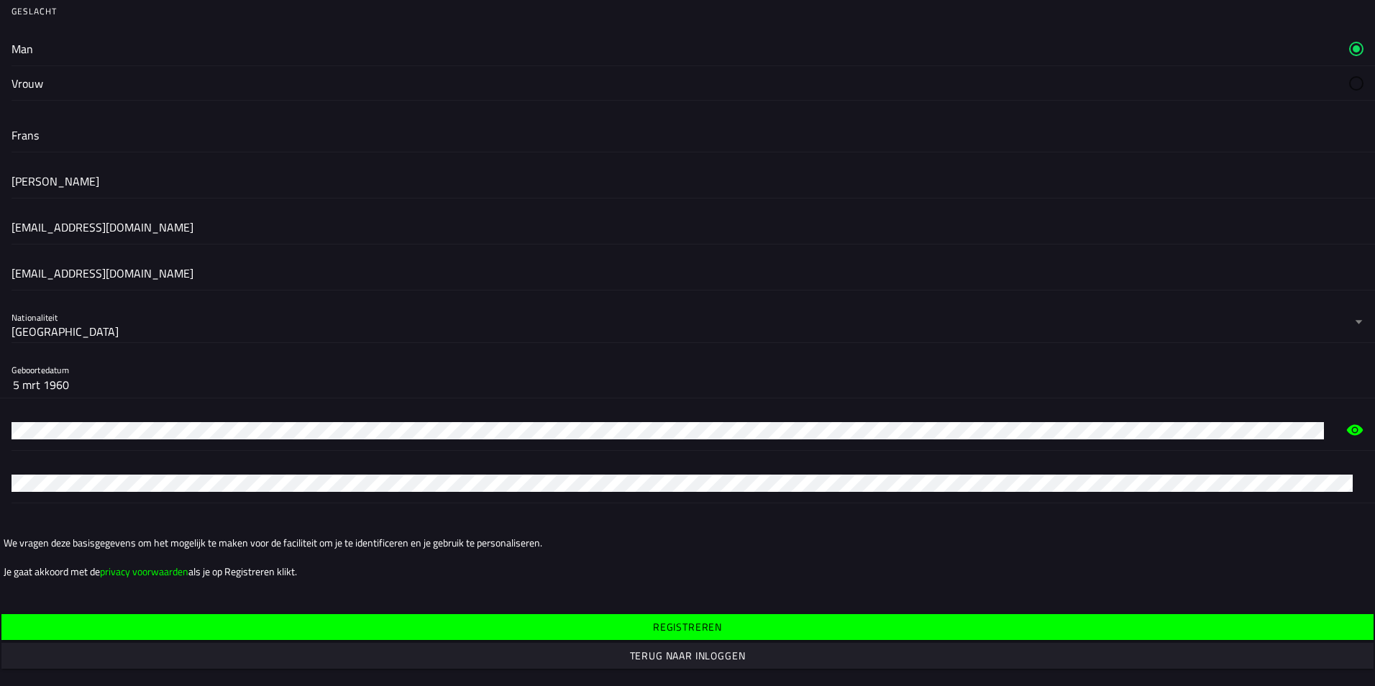
drag, startPoint x: 81, startPoint y: 472, endPoint x: 15, endPoint y: 496, distance: 70.5
click at [14, 496] on div at bounding box center [687, 482] width 1375 height 41
click at [0, 0] on slot "Registreren" at bounding box center [0, 0] width 0 height 0
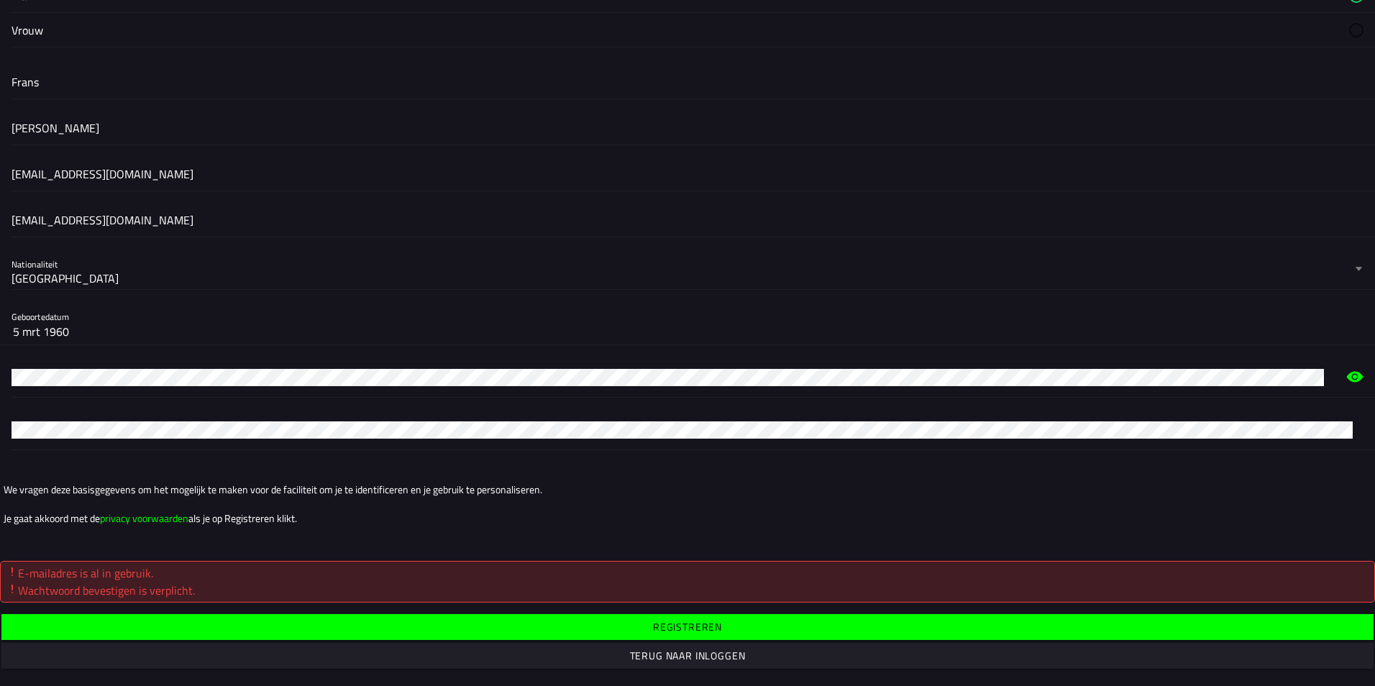
scroll to position [0, 0]
